Goal: Task Accomplishment & Management: Manage account settings

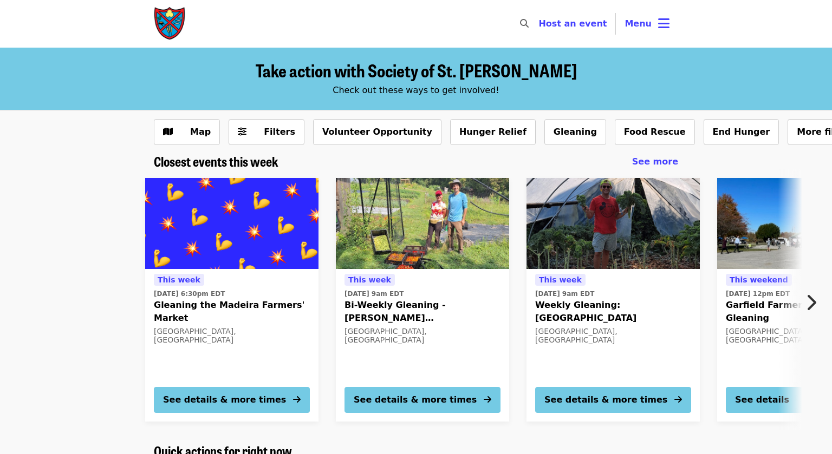
click at [380, 306] on span "Bi-Weekly Gleaning - [PERSON_NAME][GEOGRAPHIC_DATA] - [GEOGRAPHIC_DATA]" at bounding box center [422, 312] width 156 height 26
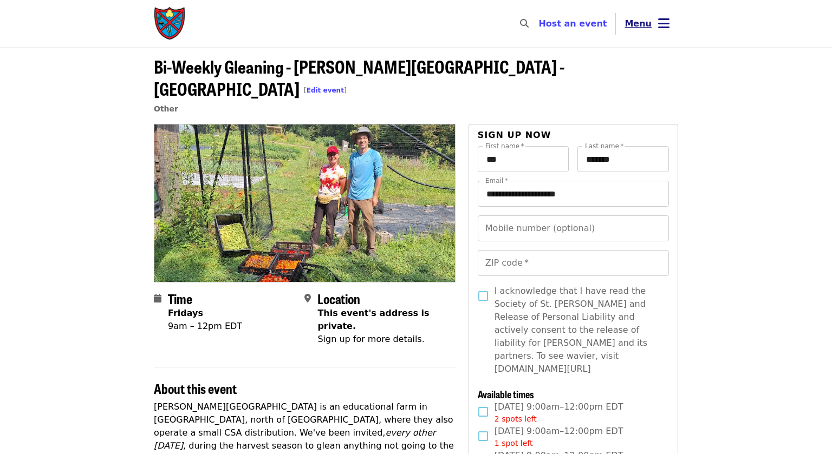
click at [659, 27] on icon "bars icon" at bounding box center [663, 24] width 11 height 16
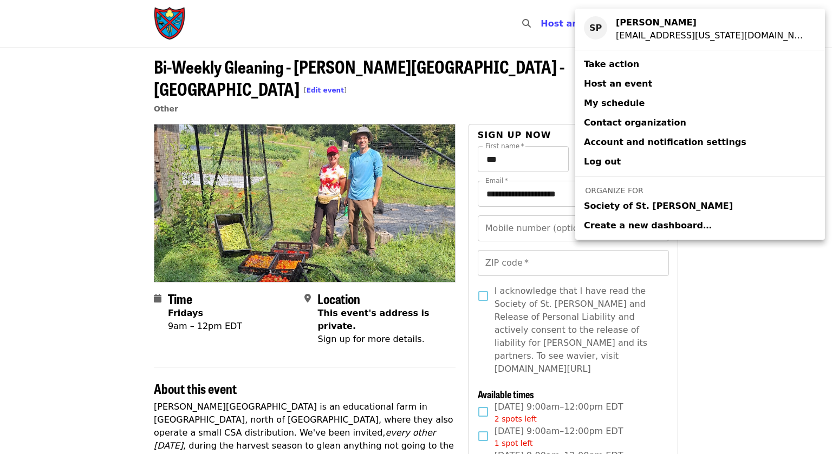
click at [620, 209] on span "Society of St. [PERSON_NAME]" at bounding box center [658, 206] width 149 height 13
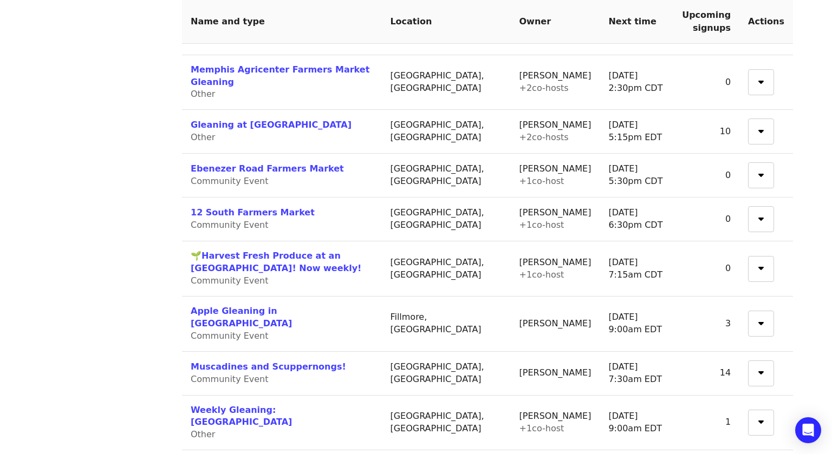
scroll to position [931, 0]
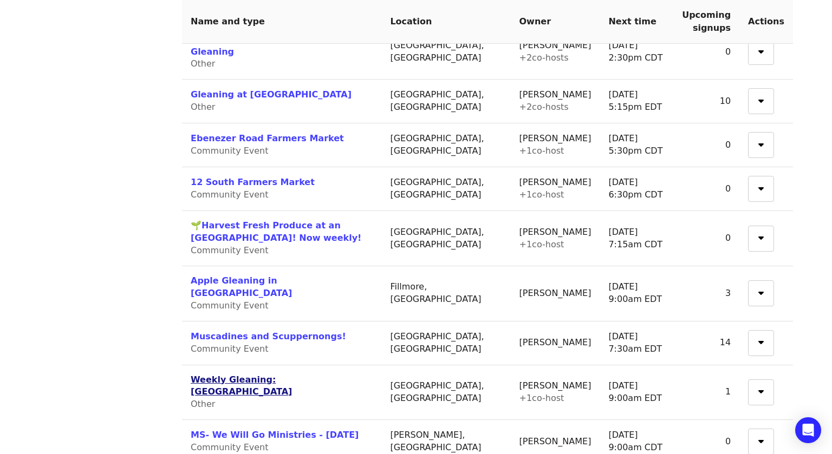
click at [199, 375] on link "Weekly Gleaning: [GEOGRAPHIC_DATA]" at bounding box center [241, 386] width 101 height 23
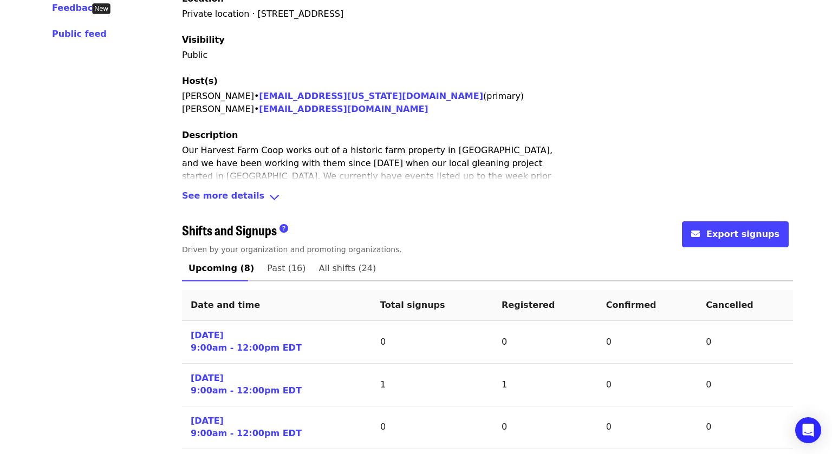
scroll to position [260, 0]
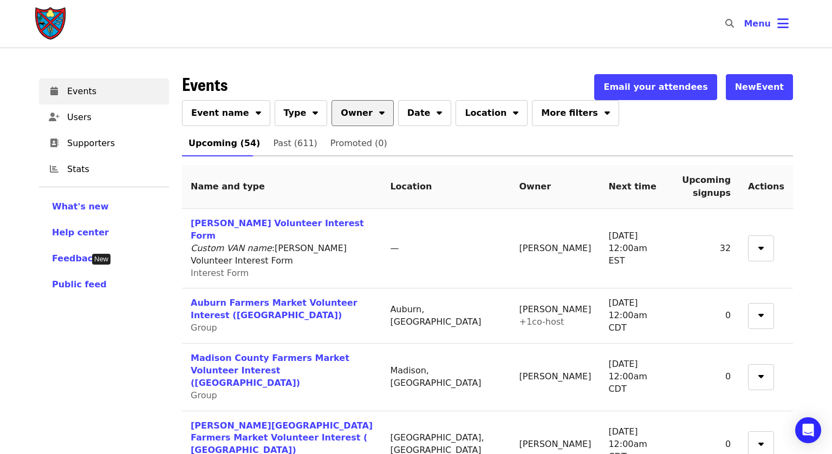
click at [379, 111] on icon "sort-down icon" at bounding box center [381, 111] width 5 height 10
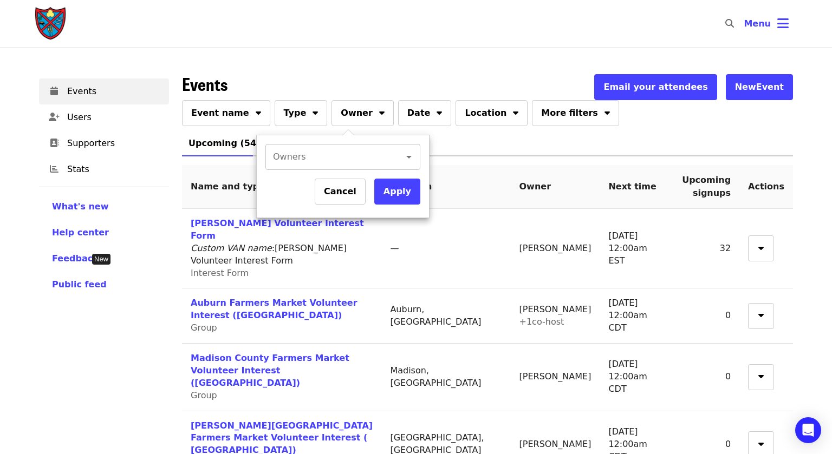
click at [345, 156] on input "Owners" at bounding box center [327, 157] width 107 height 21
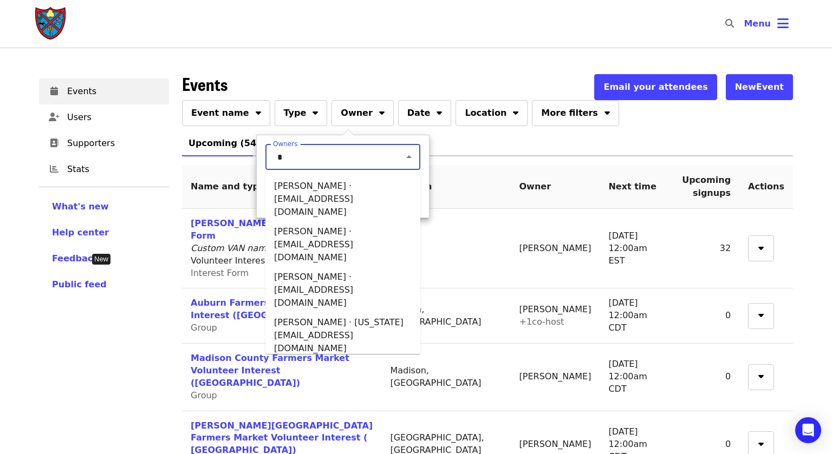
type input "**"
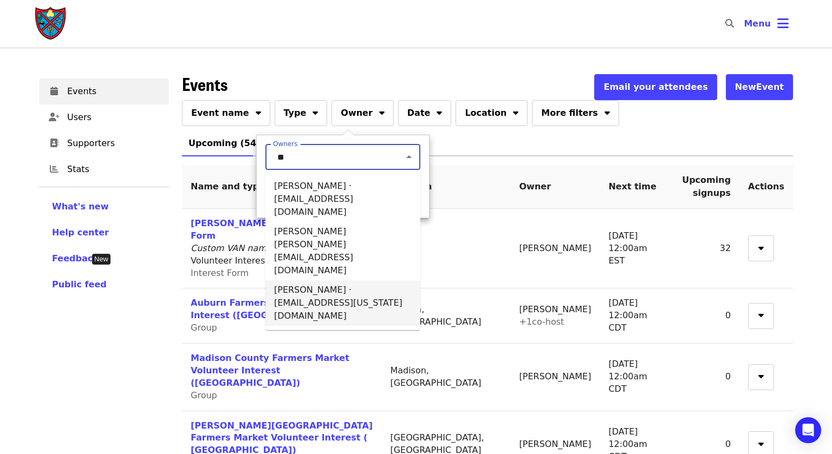
click at [289, 281] on li "[PERSON_NAME] · [EMAIL_ADDRESS][US_STATE][DOMAIN_NAME]" at bounding box center [342, 303] width 155 height 45
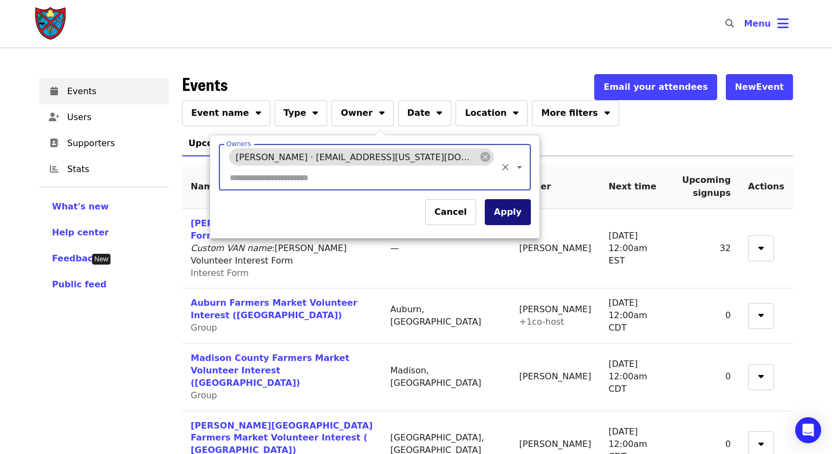
click at [485, 199] on button "Apply" at bounding box center [508, 212] width 46 height 26
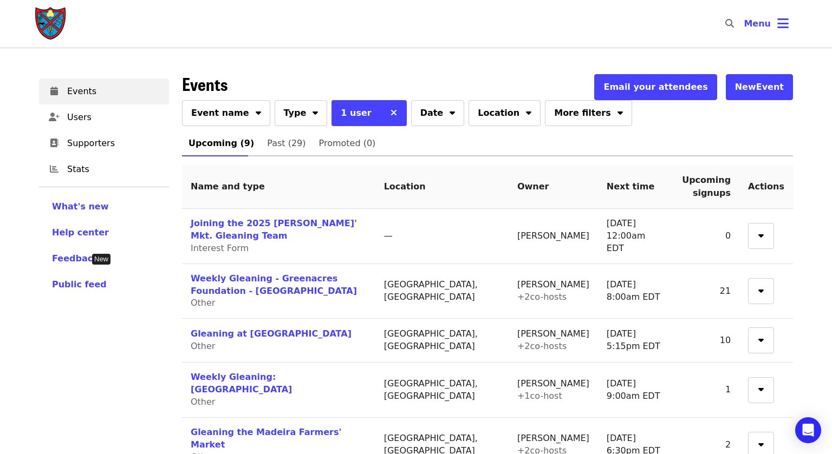
click at [86, 354] on div "Events Users Supporters Stats What's new Help center Feedback New Public feed O…" at bounding box center [103, 401] width 143 height 666
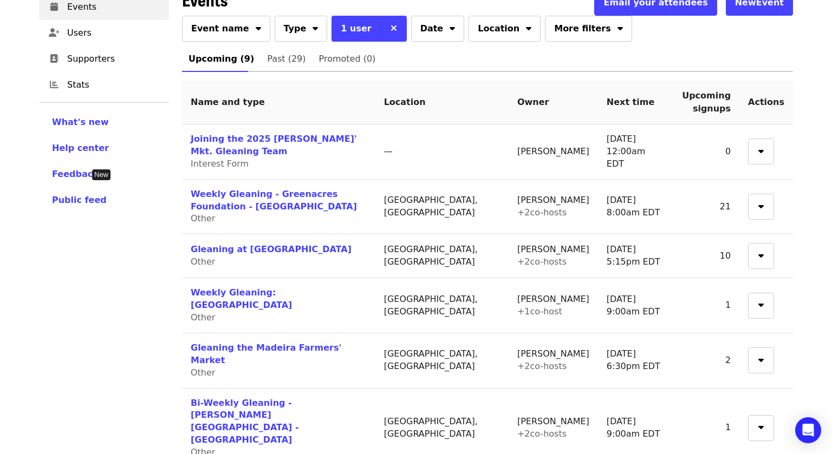
scroll to position [108, 0]
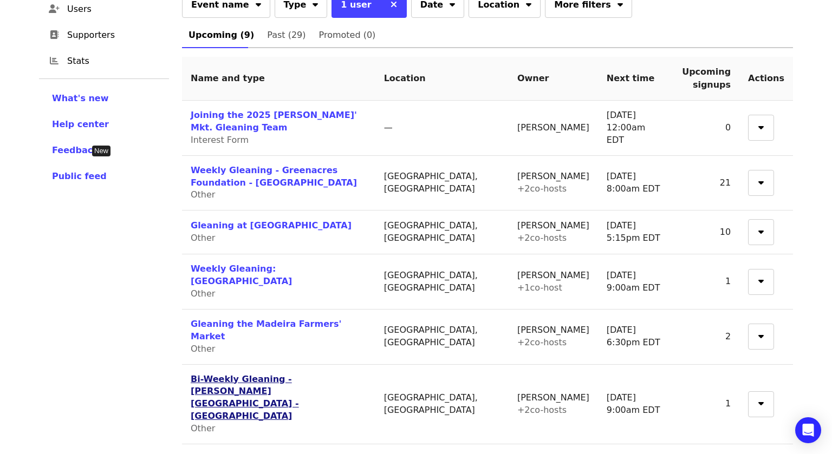
click at [224, 374] on link "Bi-Weekly Gleaning - [PERSON_NAME][GEOGRAPHIC_DATA] - [GEOGRAPHIC_DATA]" at bounding box center [245, 398] width 108 height 48
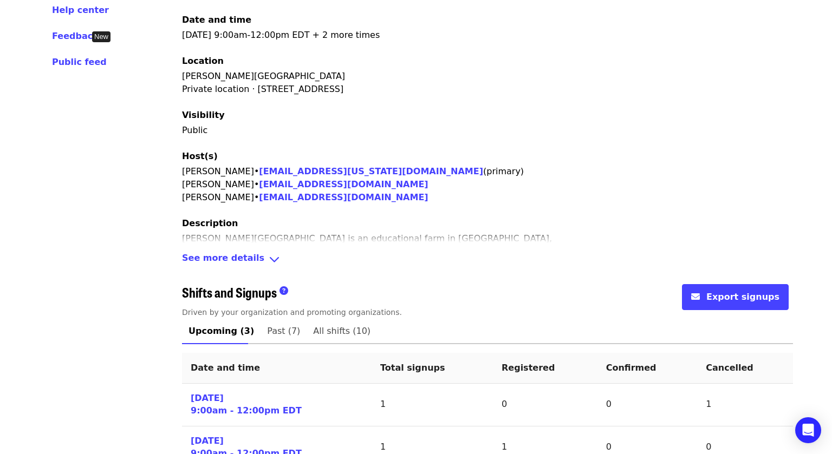
scroll to position [238, 0]
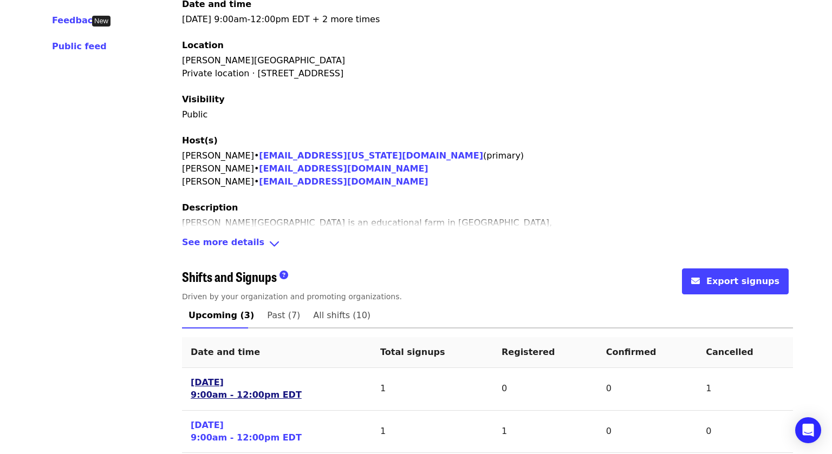
click at [207, 377] on link "[DATE] 9:00am - 12:00pm EDT" at bounding box center [246, 389] width 111 height 25
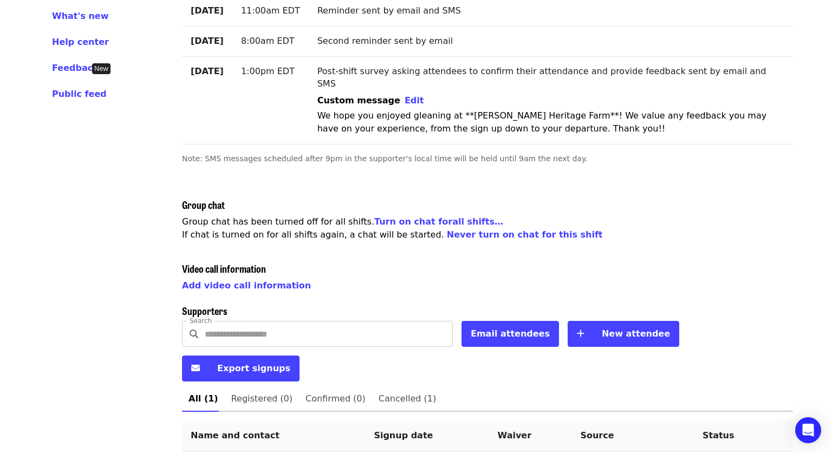
scroll to position [196, 0]
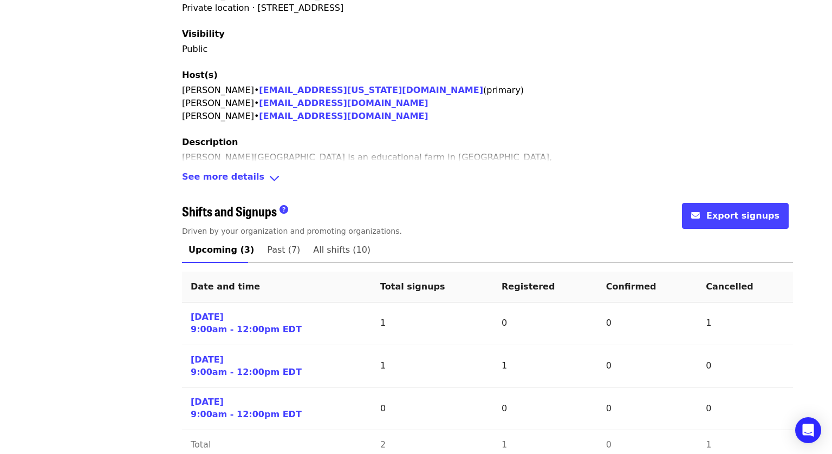
scroll to position [304, 0]
click at [205, 354] on link "[DATE] 9:00am - 12:00pm EDT" at bounding box center [246, 366] width 111 height 25
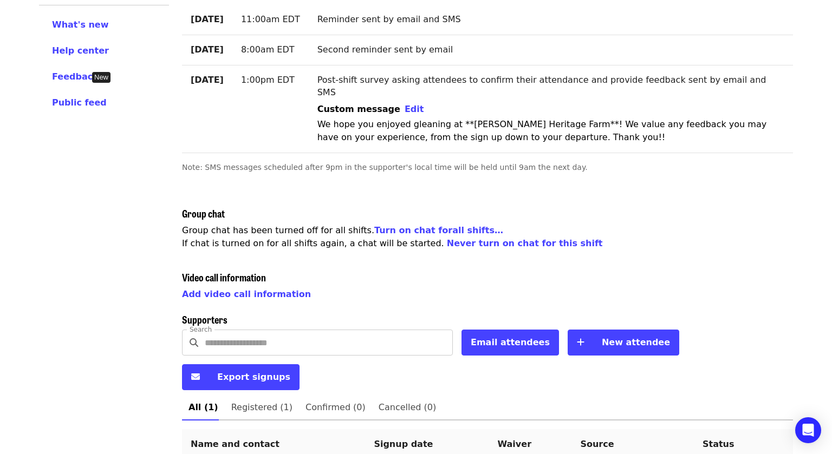
scroll to position [184, 0]
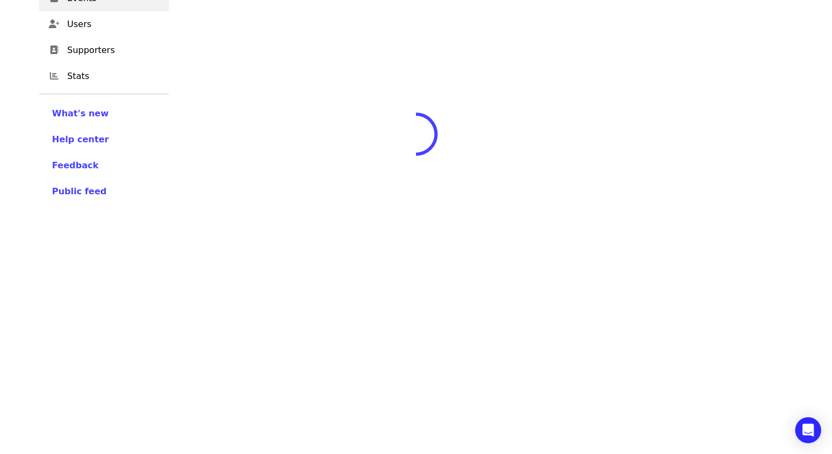
scroll to position [184, 0]
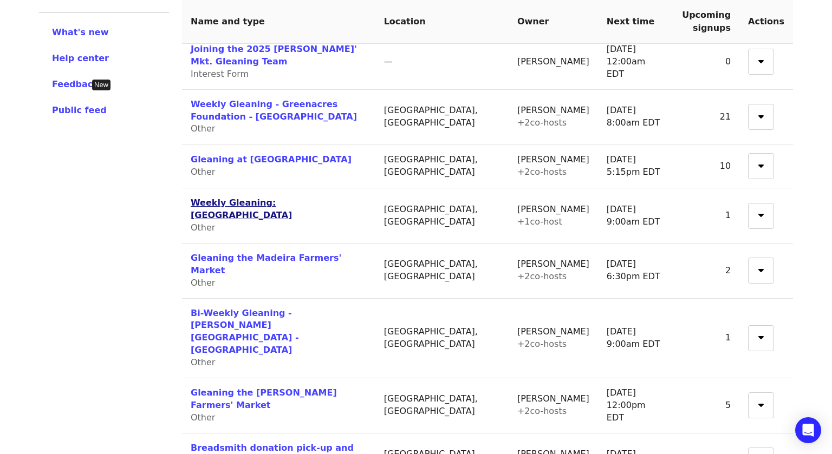
click at [253, 198] on link "Weekly Gleaning: [GEOGRAPHIC_DATA]" at bounding box center [241, 209] width 101 height 23
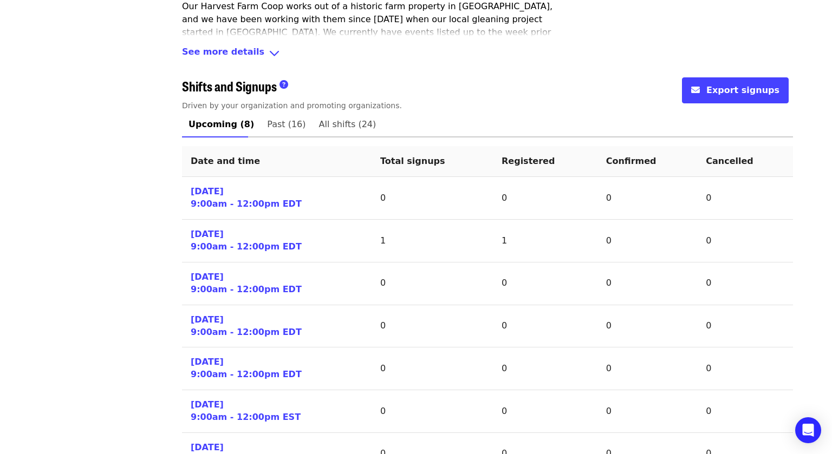
scroll to position [412, 0]
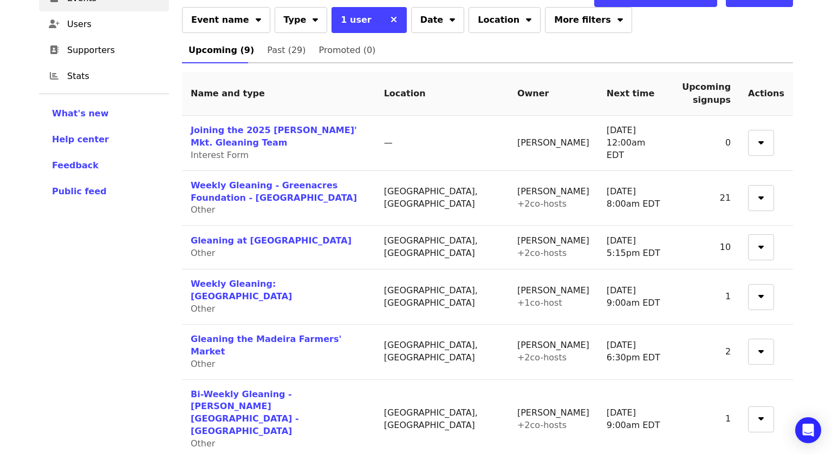
scroll to position [174, 0]
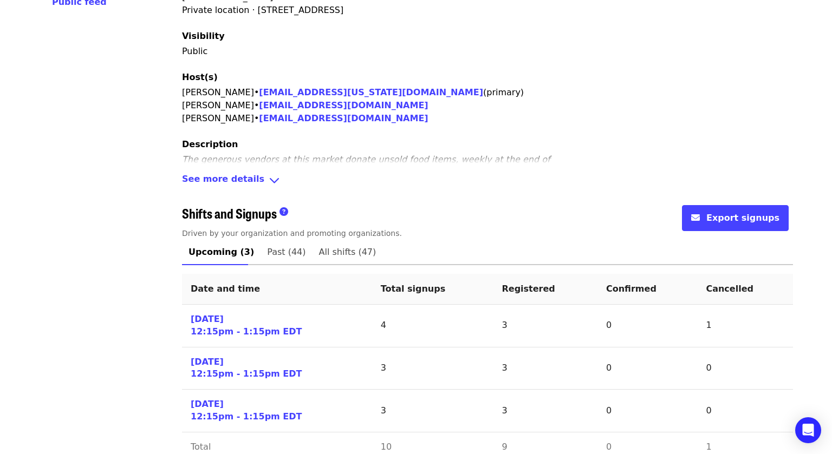
scroll to position [288, 0]
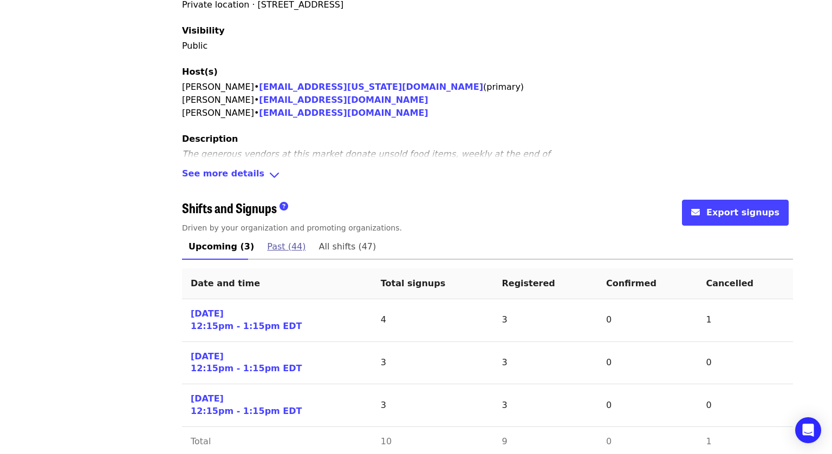
click at [275, 239] on span "Past (44)" at bounding box center [286, 246] width 38 height 15
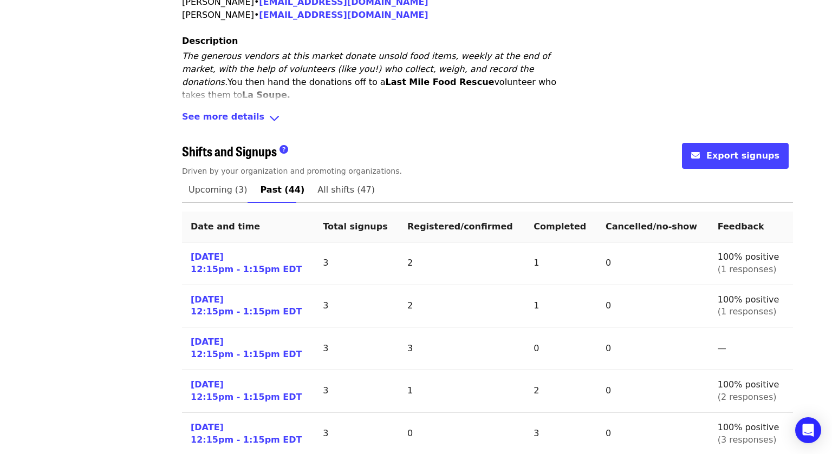
scroll to position [347, 0]
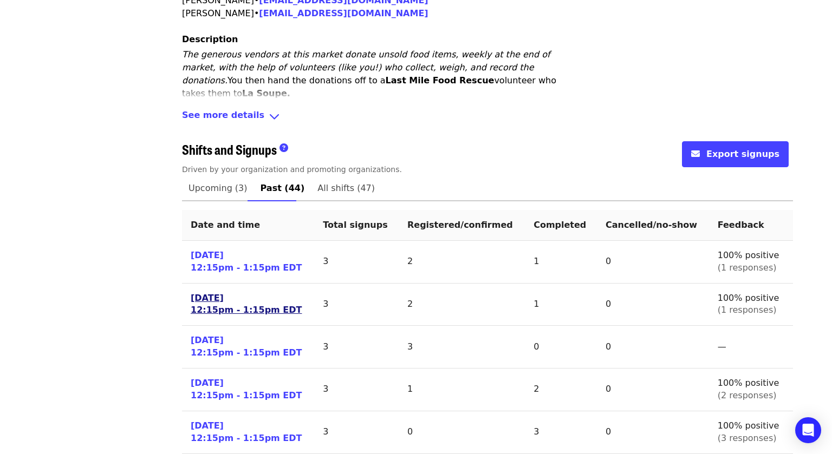
click at [199, 292] on link "[DATE] 12:15pm - 1:15pm EDT" at bounding box center [246, 304] width 111 height 25
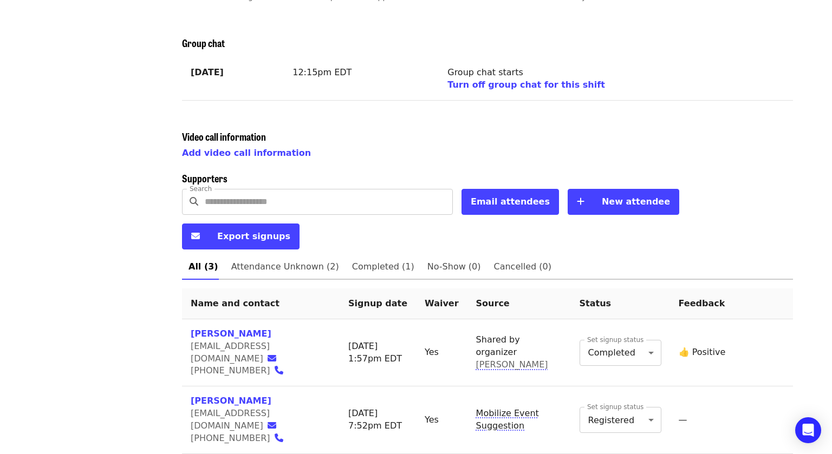
scroll to position [290, 0]
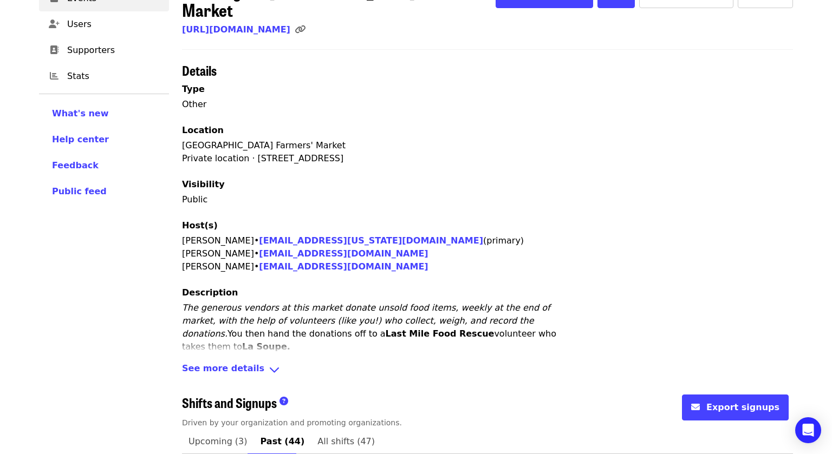
scroll to position [290, 0]
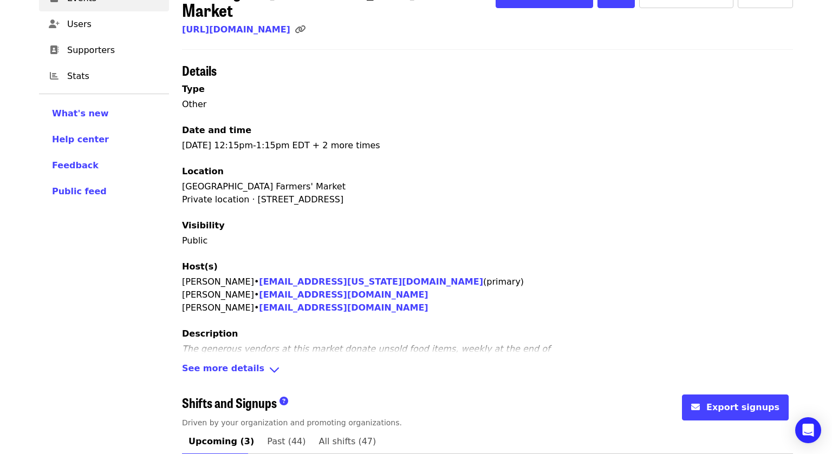
scroll to position [288, 0]
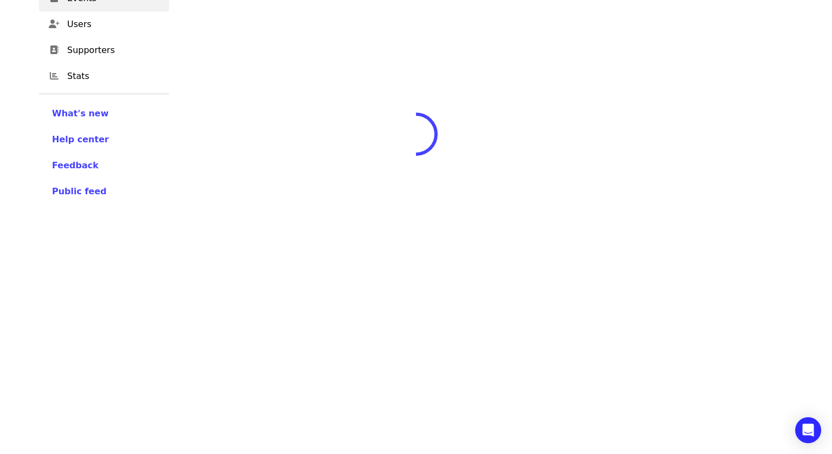
scroll to position [174, 0]
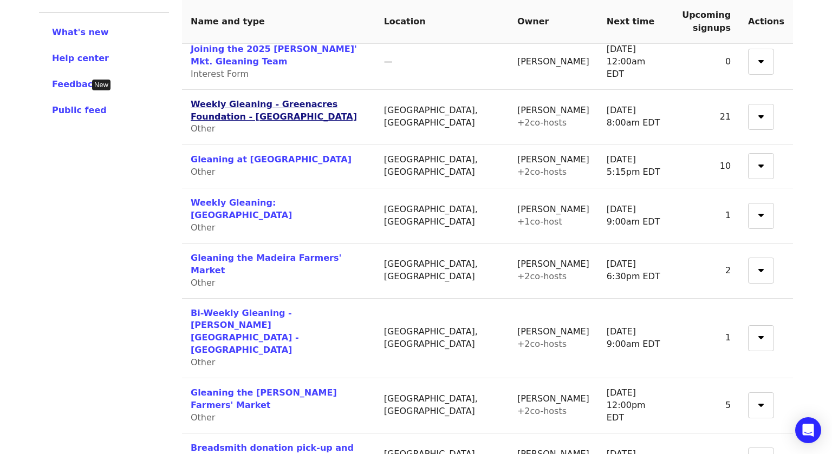
click at [232, 107] on link "Weekly Gleaning - Greenacres Foundation - [GEOGRAPHIC_DATA]" at bounding box center [274, 110] width 166 height 23
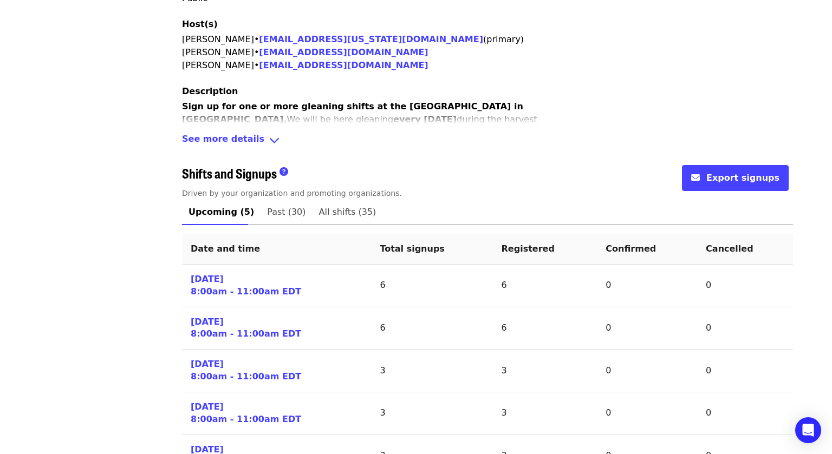
scroll to position [325, 0]
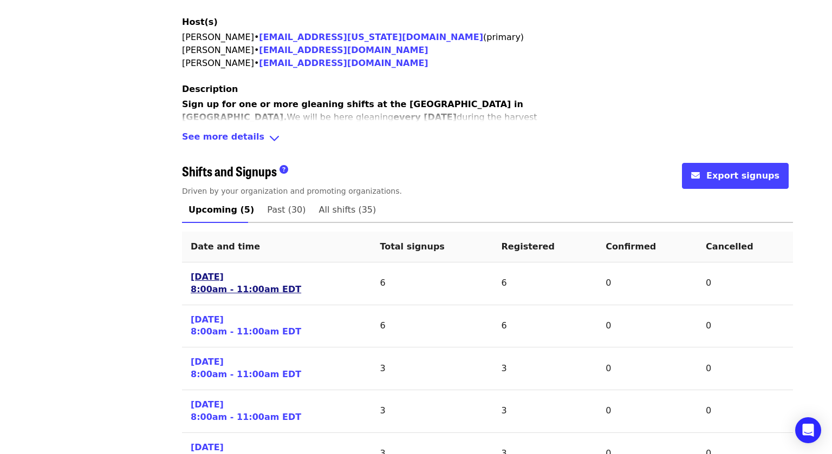
click at [207, 282] on link "[DATE] 8:00am - 11:00am EDT" at bounding box center [246, 283] width 110 height 25
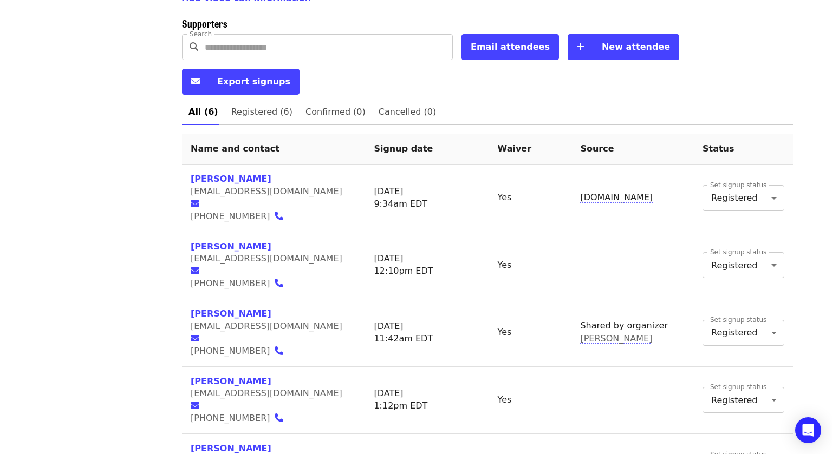
scroll to position [470, 0]
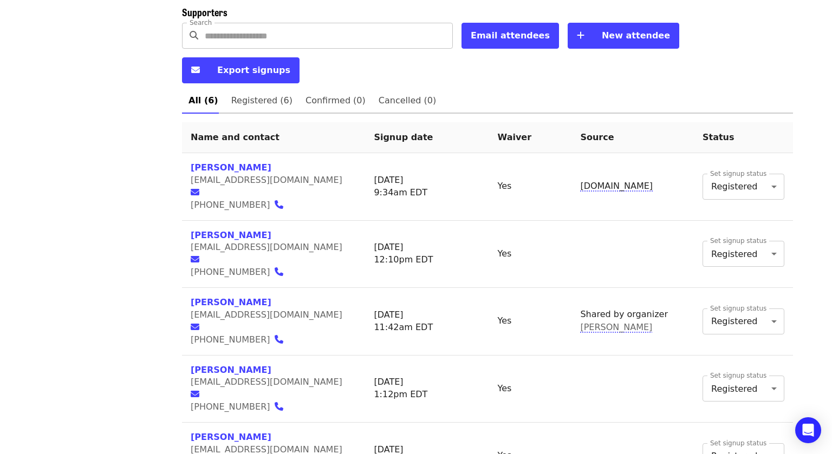
click at [311, 24] on input "Search" at bounding box center [329, 36] width 248 height 26
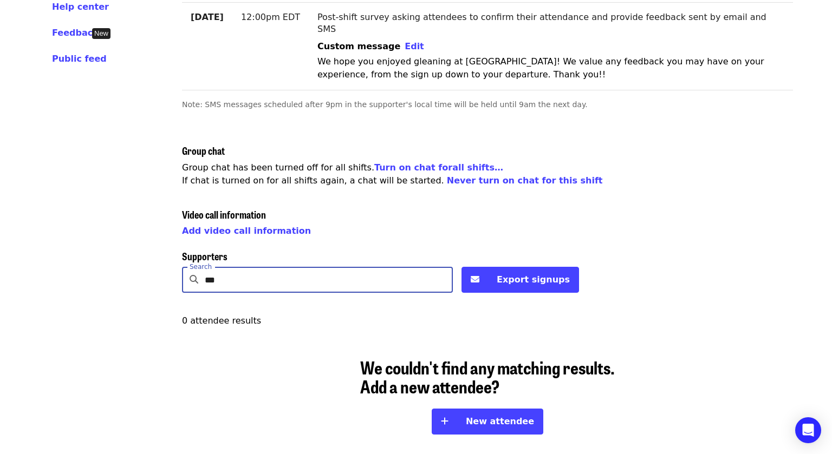
type input "****"
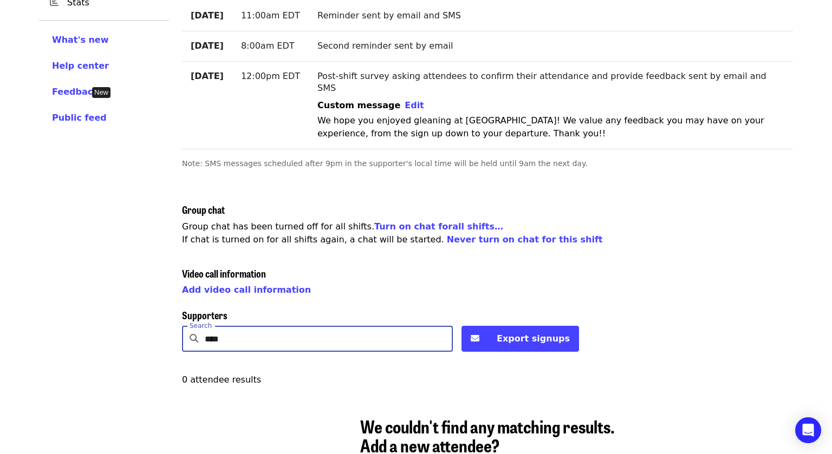
scroll to position [226, 0]
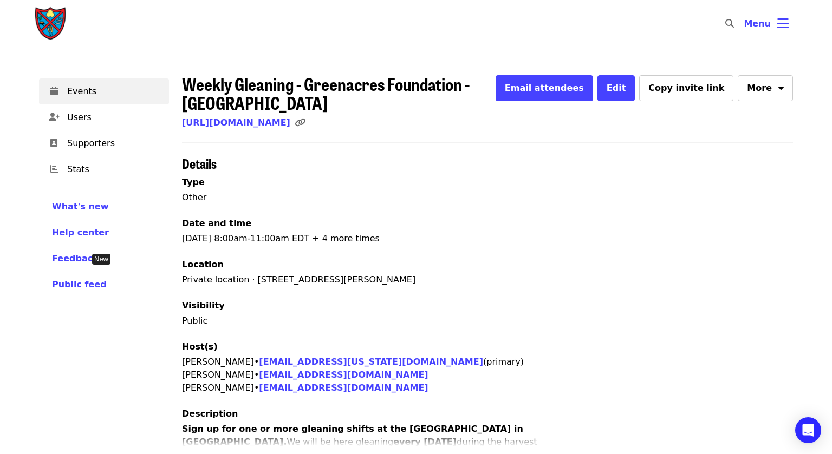
click at [728, 23] on icon "search icon" at bounding box center [729, 23] width 9 height 10
type input "****"
click at [784, 23] on icon "bars icon" at bounding box center [782, 24] width 11 height 16
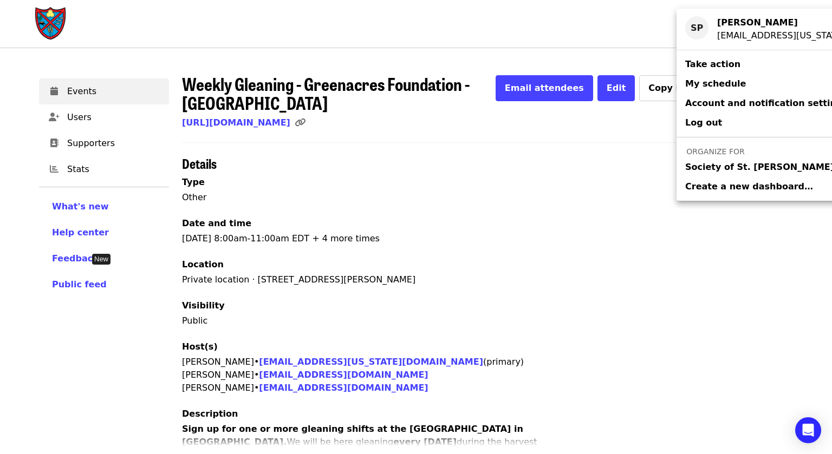
click at [708, 166] on span "Society of St. [PERSON_NAME]" at bounding box center [759, 167] width 149 height 13
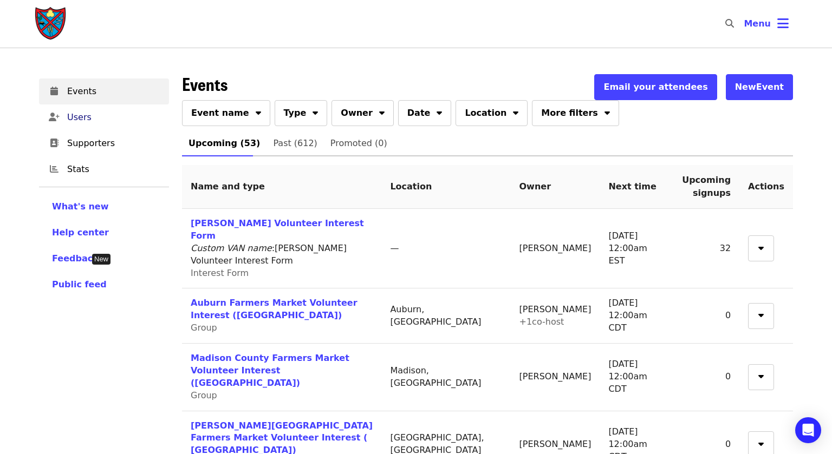
click at [80, 114] on span "Users" at bounding box center [113, 117] width 93 height 13
click at [729, 25] on icon "search icon" at bounding box center [729, 23] width 9 height 10
type input "****"
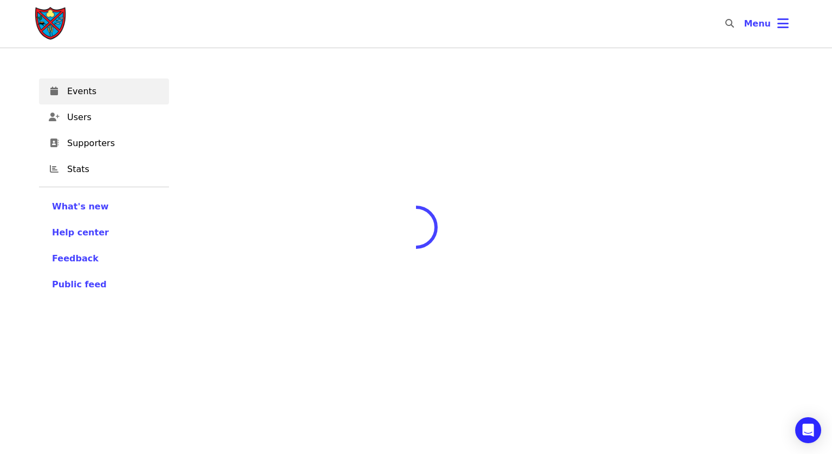
scroll to position [93, 0]
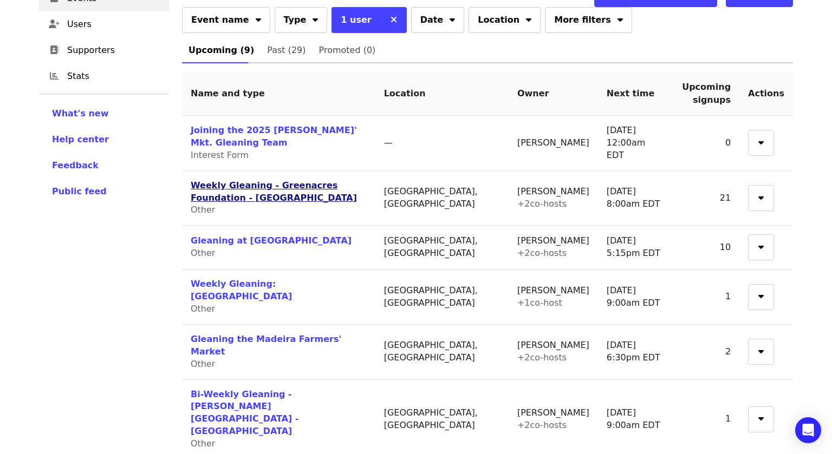
click at [347, 187] on link "Weekly Gleaning - Greenacres Foundation - [GEOGRAPHIC_DATA]" at bounding box center [274, 191] width 166 height 23
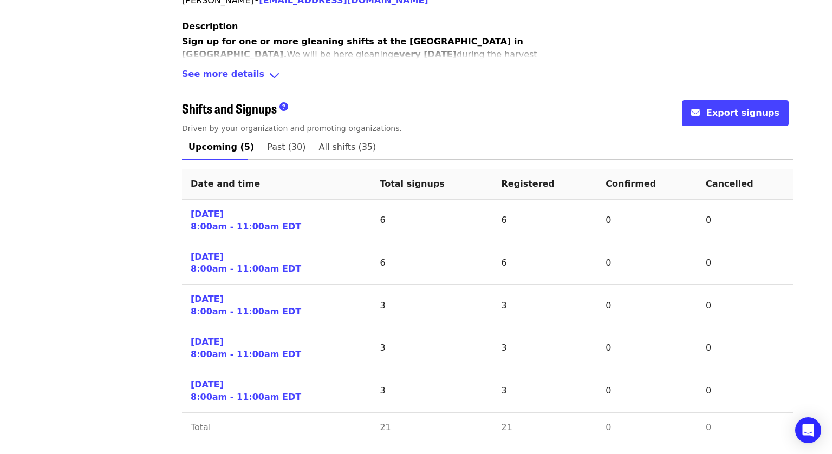
scroll to position [388, 0]
click at [274, 149] on span "Past (30)" at bounding box center [286, 146] width 38 height 15
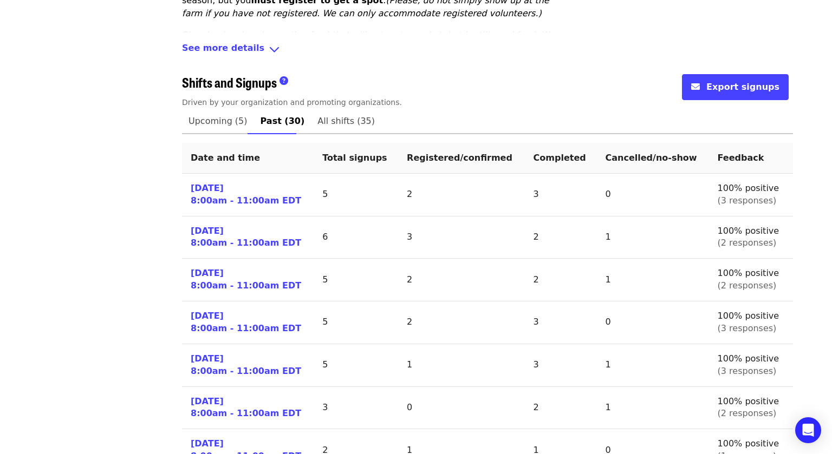
scroll to position [414, 0]
click at [210, 186] on link "[DATE] 8:00am - 11:00am EDT" at bounding box center [246, 195] width 110 height 25
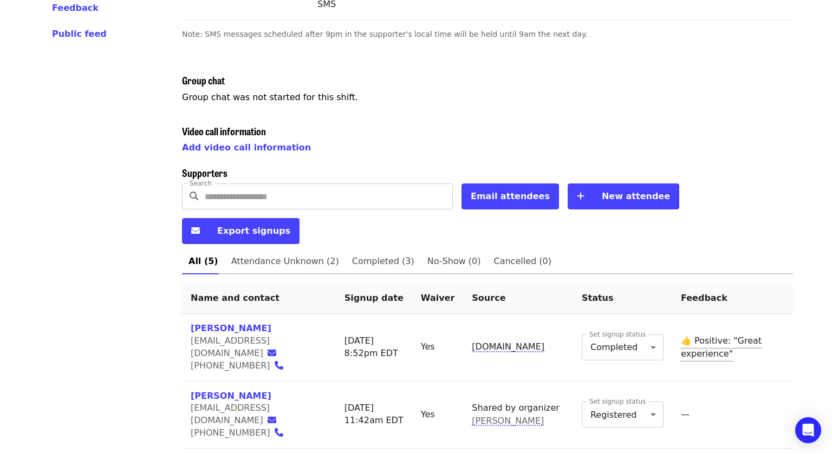
scroll to position [357, 0]
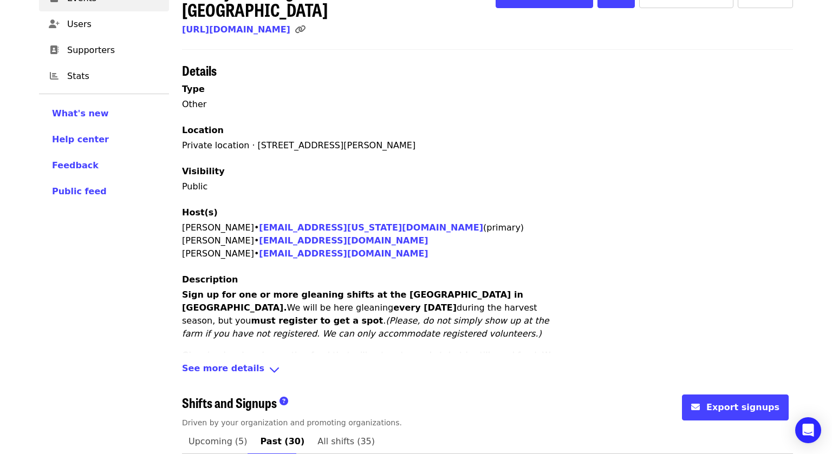
scroll to position [357, 0]
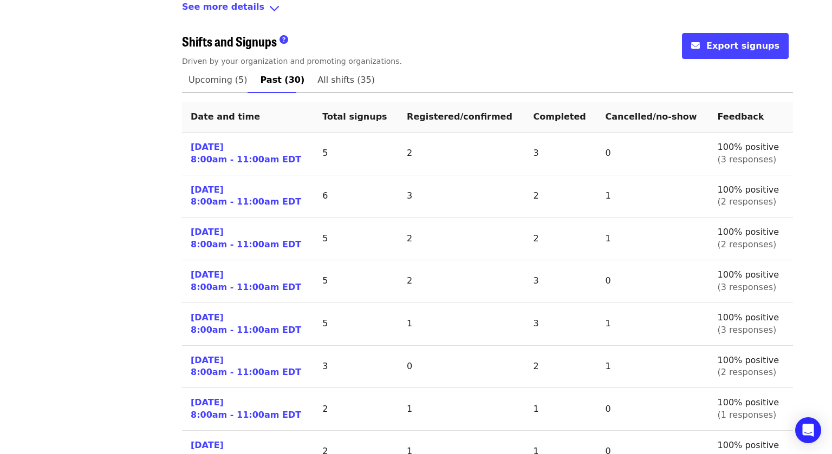
scroll to position [459, 0]
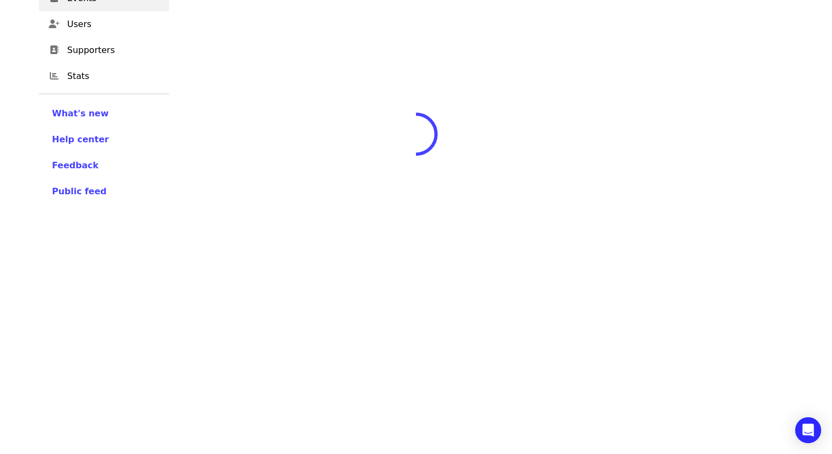
scroll to position [389, 0]
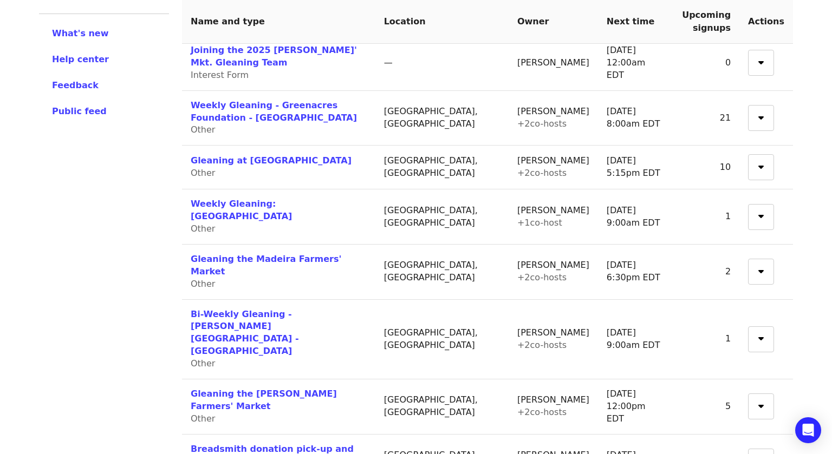
scroll to position [174, 0]
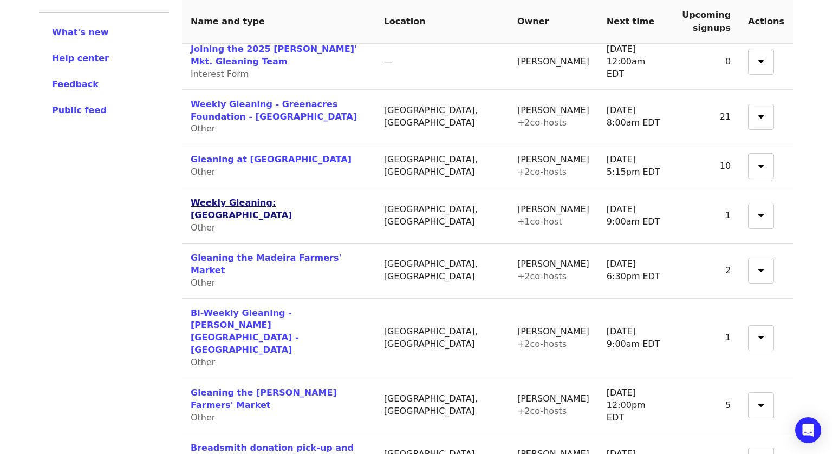
click at [199, 198] on link "Weekly Gleaning: [GEOGRAPHIC_DATA]" at bounding box center [241, 209] width 101 height 23
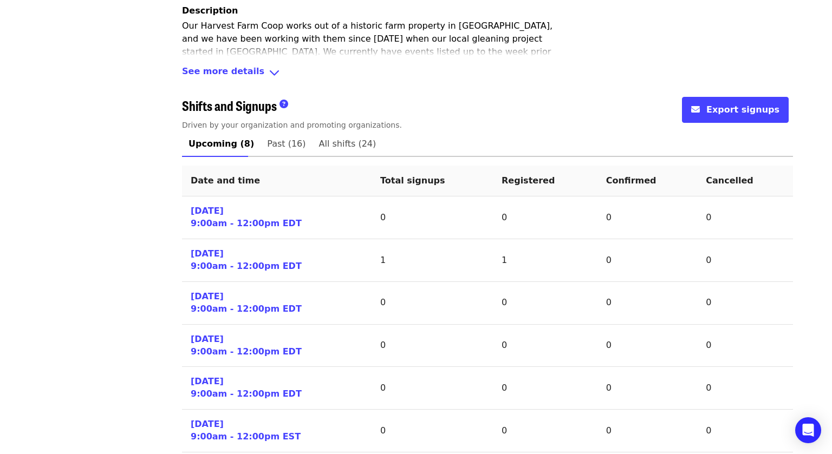
scroll to position [433, 0]
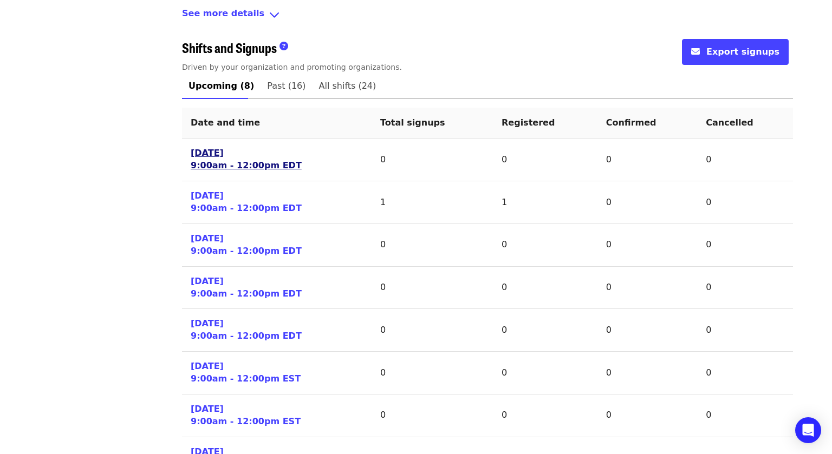
click at [203, 157] on link "[DATE] 9:00am - 12:00pm EDT" at bounding box center [246, 159] width 111 height 25
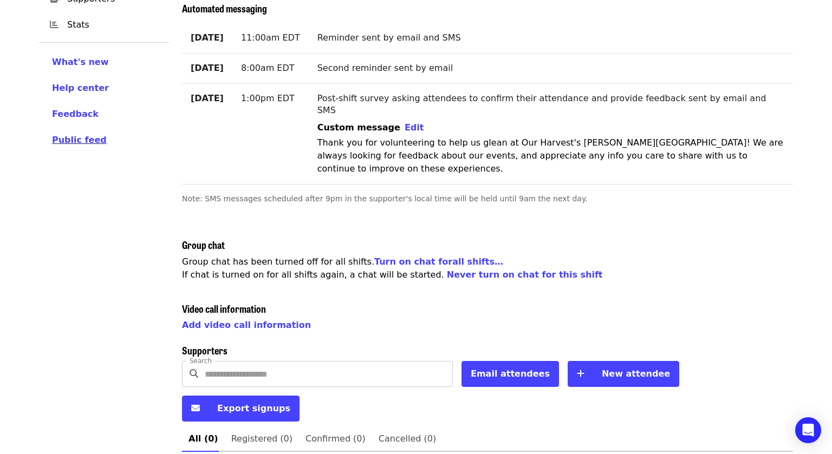
scroll to position [173, 0]
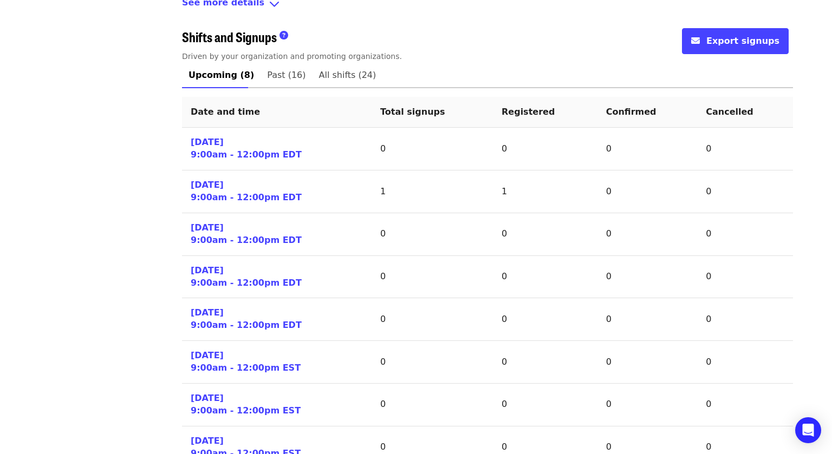
scroll to position [448, 0]
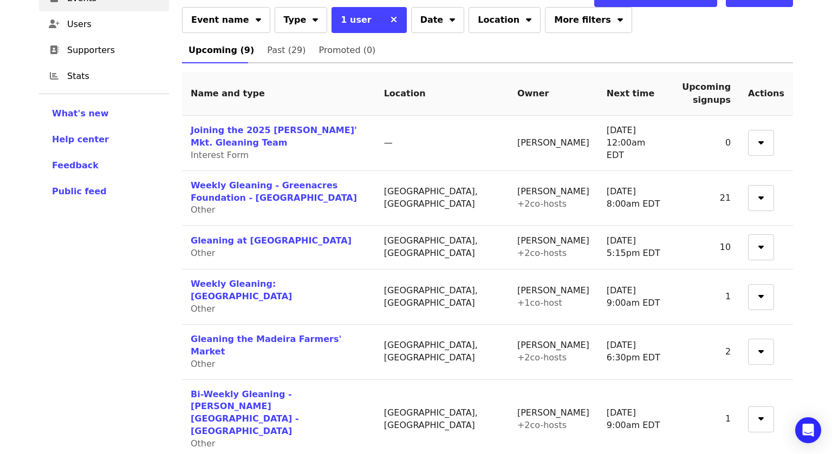
scroll to position [174, 0]
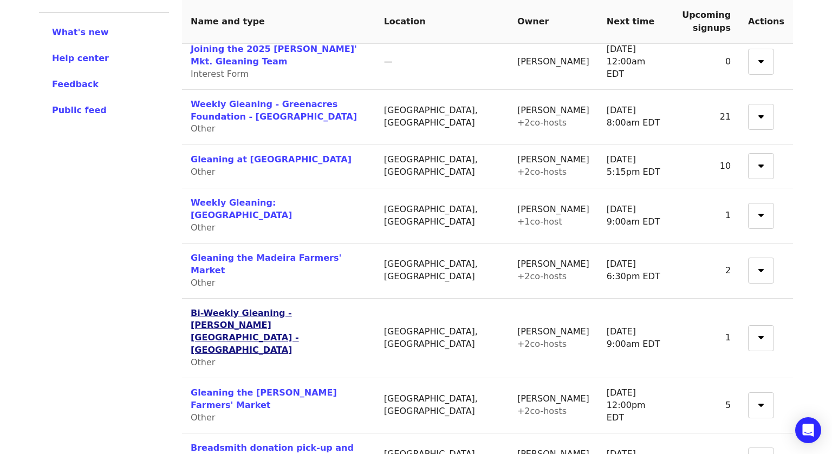
click at [251, 308] on link "Bi-Weekly Gleaning - [PERSON_NAME][GEOGRAPHIC_DATA] - [GEOGRAPHIC_DATA]" at bounding box center [245, 332] width 108 height 48
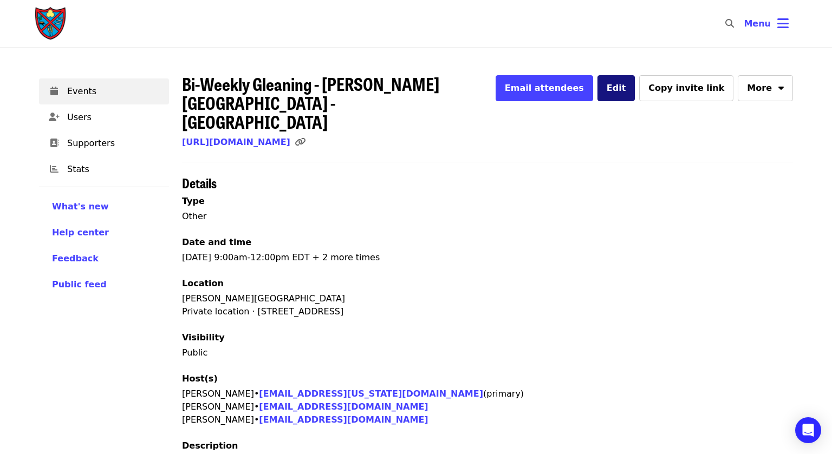
click at [626, 88] on span "Edit" at bounding box center [616, 88] width 19 height 10
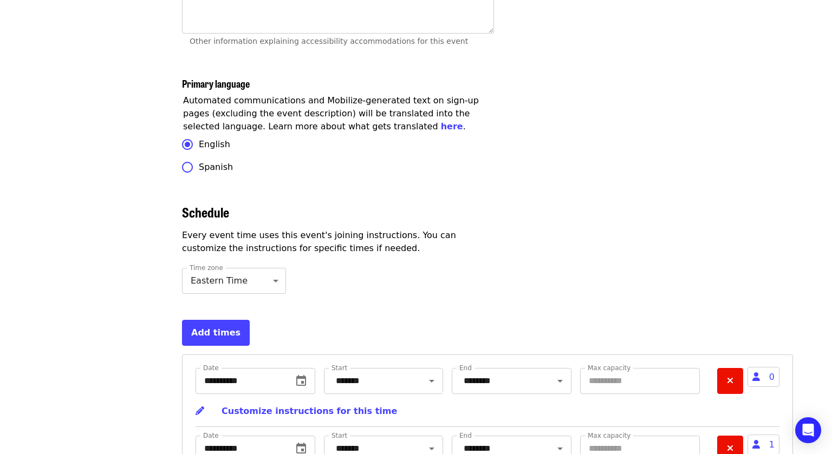
scroll to position [3492, 0]
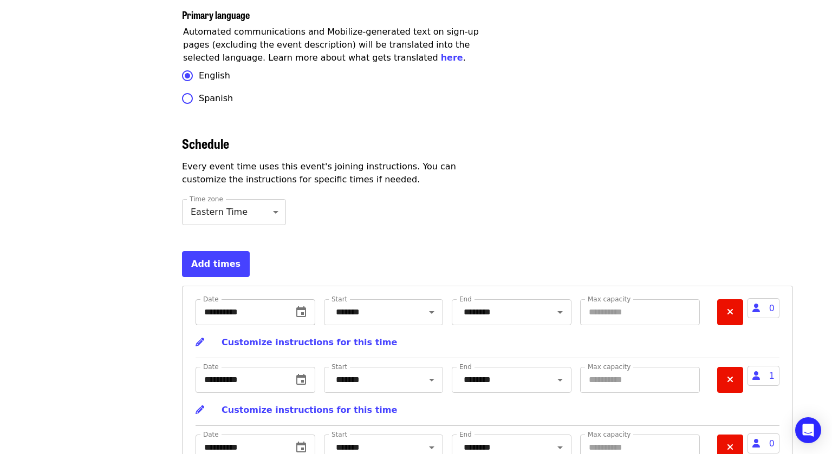
click at [242, 299] on input "**********" at bounding box center [240, 312] width 88 height 26
click at [298, 306] on icon "change date" at bounding box center [301, 312] width 13 height 13
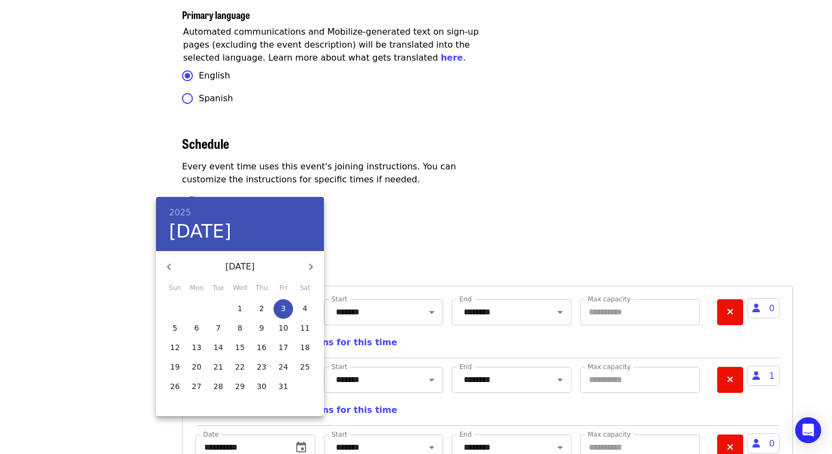
click at [240, 311] on p "1" at bounding box center [240, 308] width 5 height 11
type input "**********"
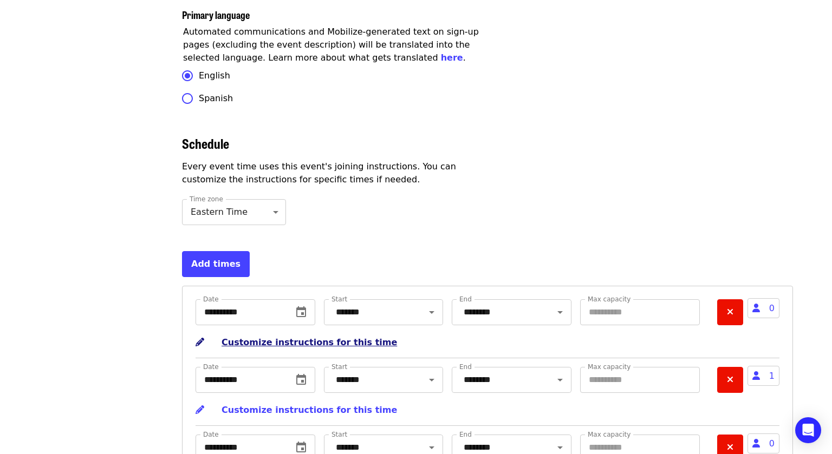
click at [263, 337] on span "Customize instructions for this time" at bounding box center [308, 342] width 175 height 10
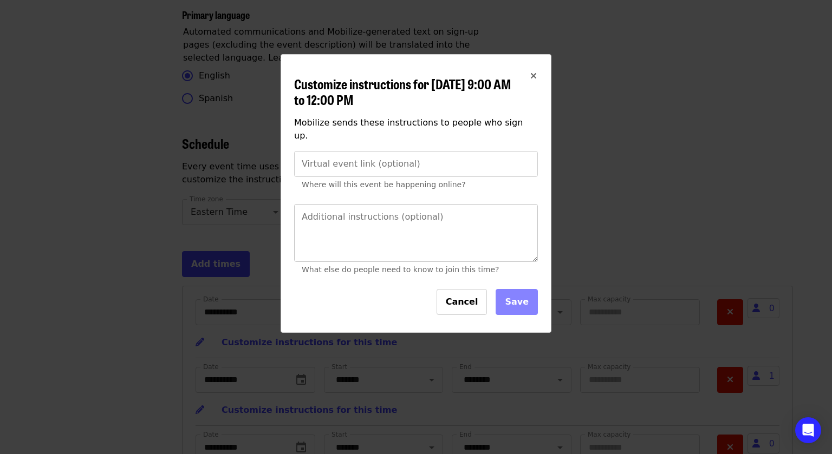
click at [330, 209] on div "Additional instructions (optional) Additional instructions (optional) What else…" at bounding box center [416, 242] width 244 height 76
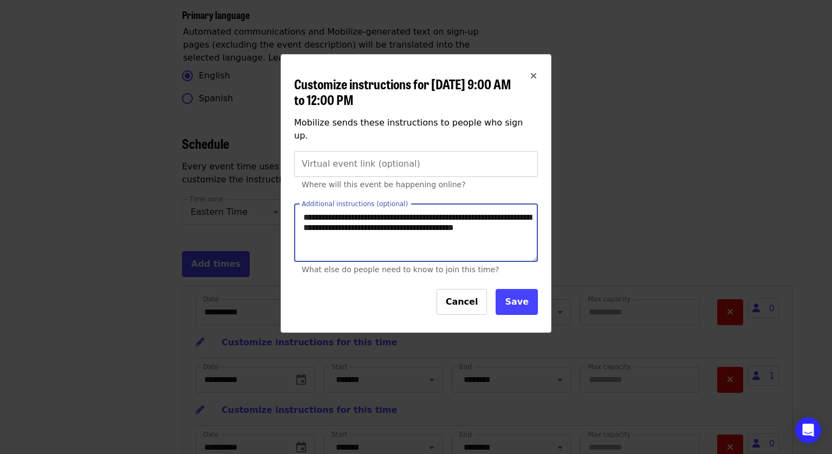
type textarea "**********"
click at [509, 291] on button "Save" at bounding box center [517, 302] width 42 height 26
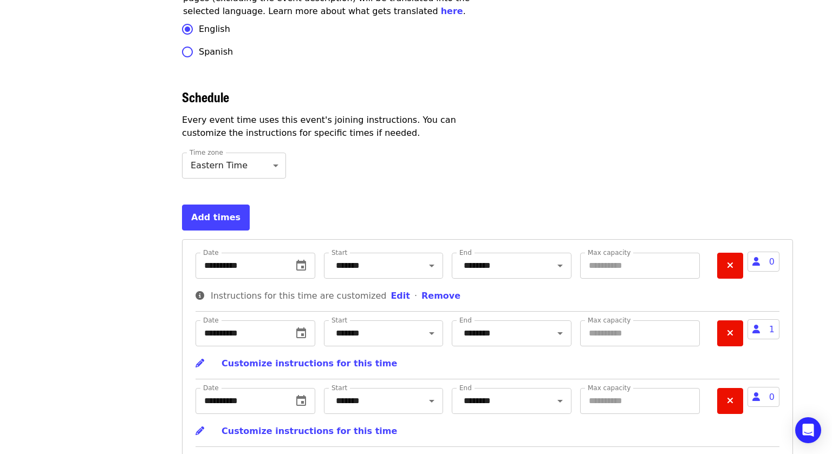
scroll to position [3601, 0]
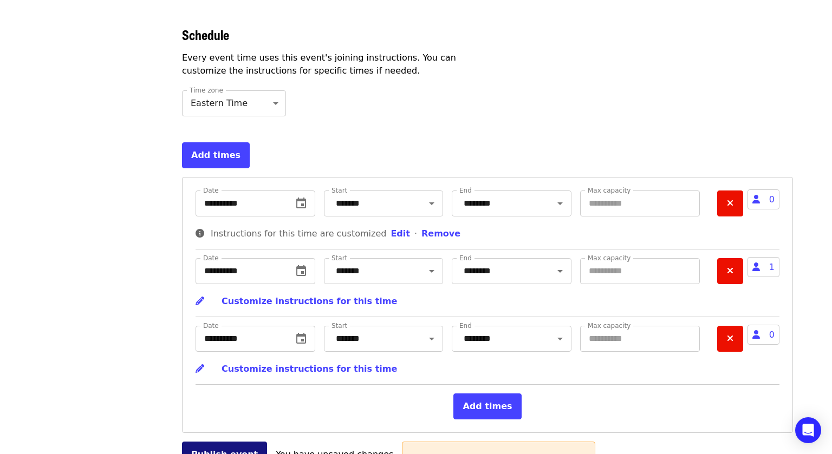
click at [206, 442] on button "Publish event" at bounding box center [224, 455] width 85 height 26
